Goal: Task Accomplishment & Management: Use online tool/utility

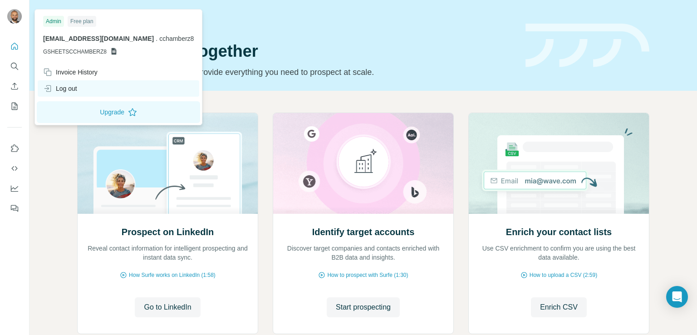
click at [65, 92] on div "Log out" at bounding box center [60, 88] width 34 height 9
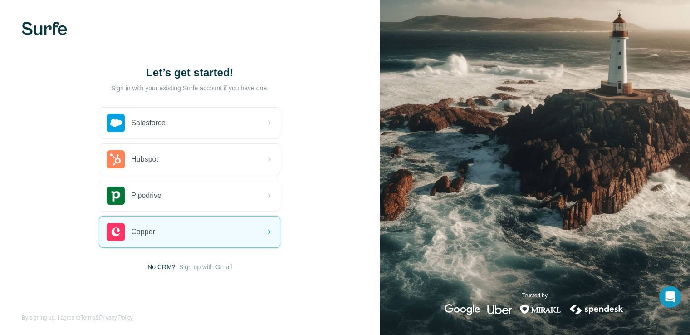
click at [182, 266] on span "Sign up with Gmail" at bounding box center [205, 266] width 53 height 9
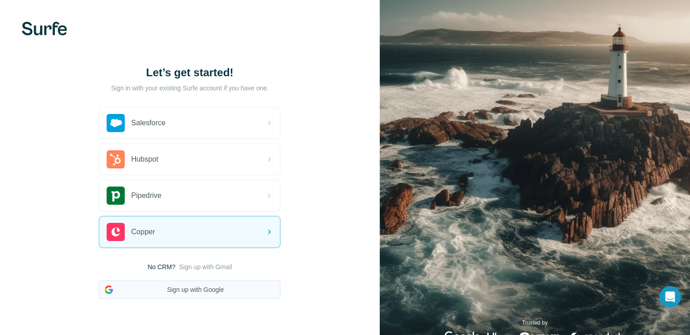
click at [190, 287] on button "Sign up with Google" at bounding box center [190, 290] width 182 height 18
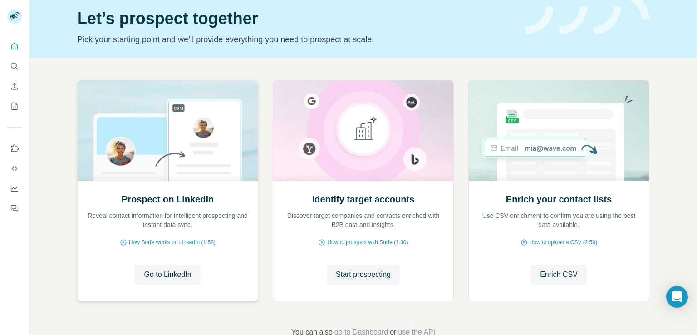
scroll to position [33, 0]
click at [156, 275] on span "Go to LinkedIn" at bounding box center [167, 274] width 47 height 11
click at [15, 154] on button "Use Surfe on LinkedIn" at bounding box center [14, 148] width 15 height 16
click at [148, 276] on span "Go to LinkedIn" at bounding box center [167, 274] width 47 height 11
click at [16, 148] on icon "Use Surfe on LinkedIn" at bounding box center [14, 148] width 9 height 9
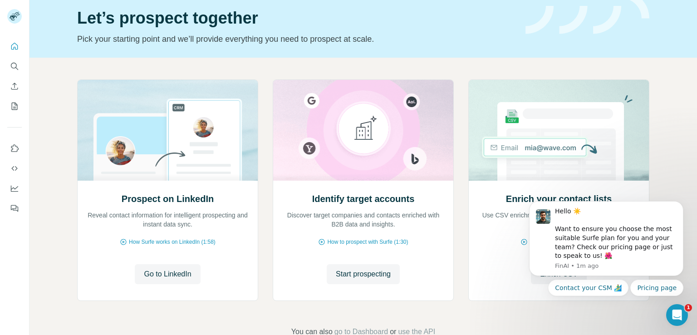
scroll to position [0, 0]
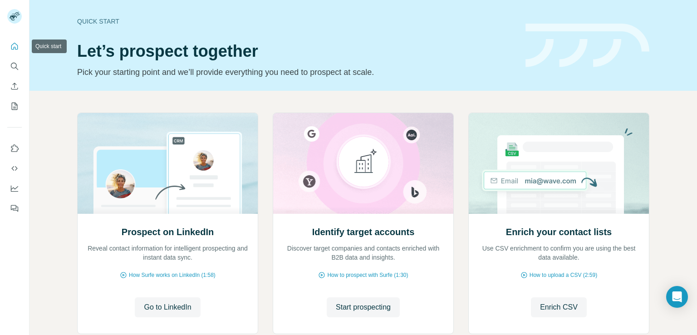
click at [10, 51] on button "Quick start" at bounding box center [14, 46] width 15 height 16
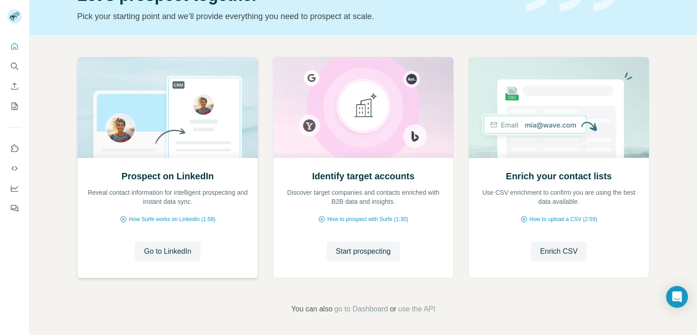
scroll to position [57, 0]
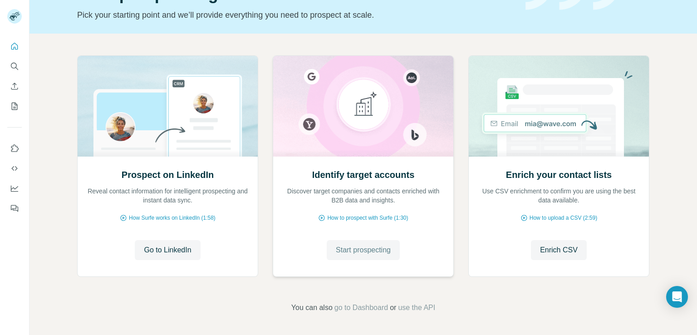
click at [372, 251] on span "Start prospecting" at bounding box center [363, 250] width 55 height 11
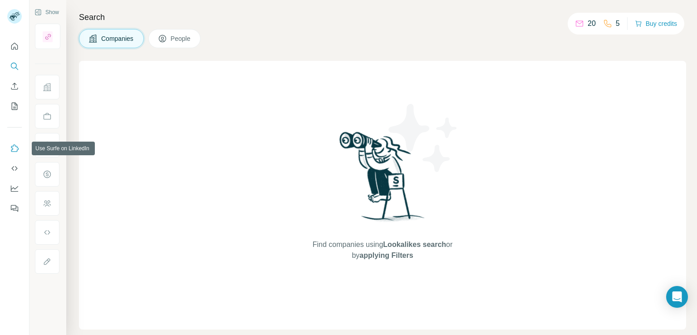
click at [16, 141] on button "Use Surfe on LinkedIn" at bounding box center [14, 148] width 15 height 16
click at [15, 182] on button "Dashboard" at bounding box center [14, 188] width 15 height 16
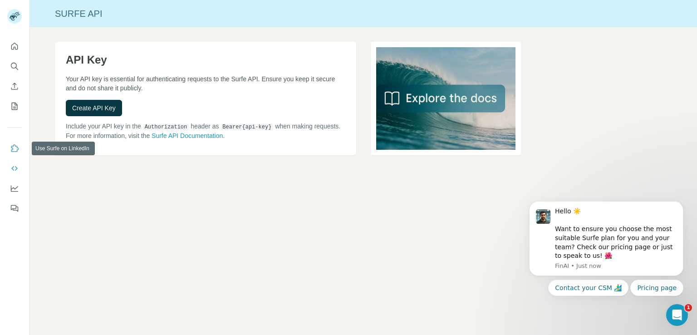
click at [10, 148] on icon "Use Surfe on LinkedIn" at bounding box center [14, 148] width 9 height 9
click at [17, 149] on icon "Use Surfe on LinkedIn" at bounding box center [15, 147] width 8 height 7
